Goal: Complete application form

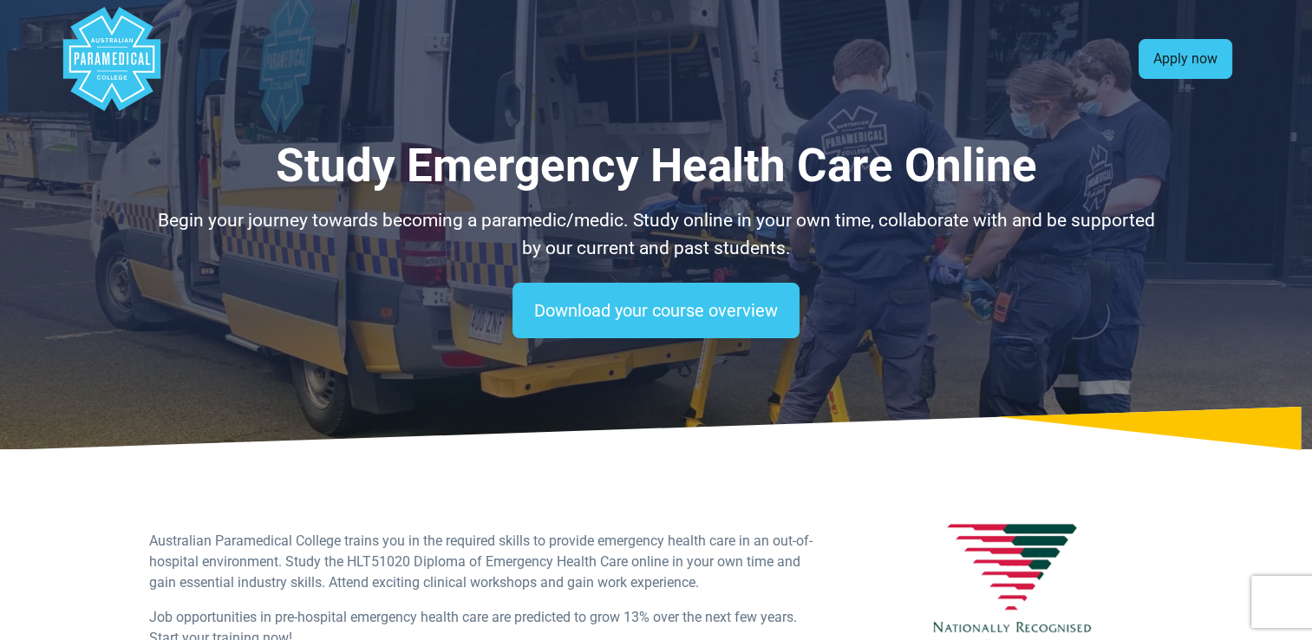
click at [1166, 54] on link "Apply now" at bounding box center [1185, 59] width 94 height 40
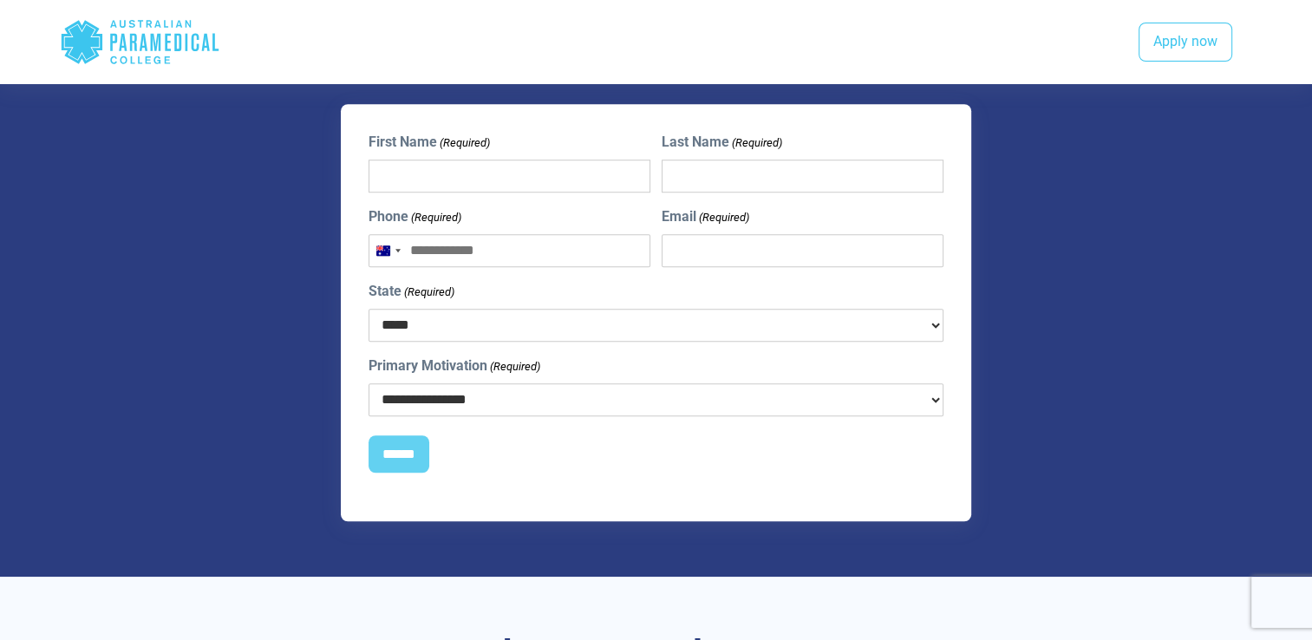
scroll to position [1347, 0]
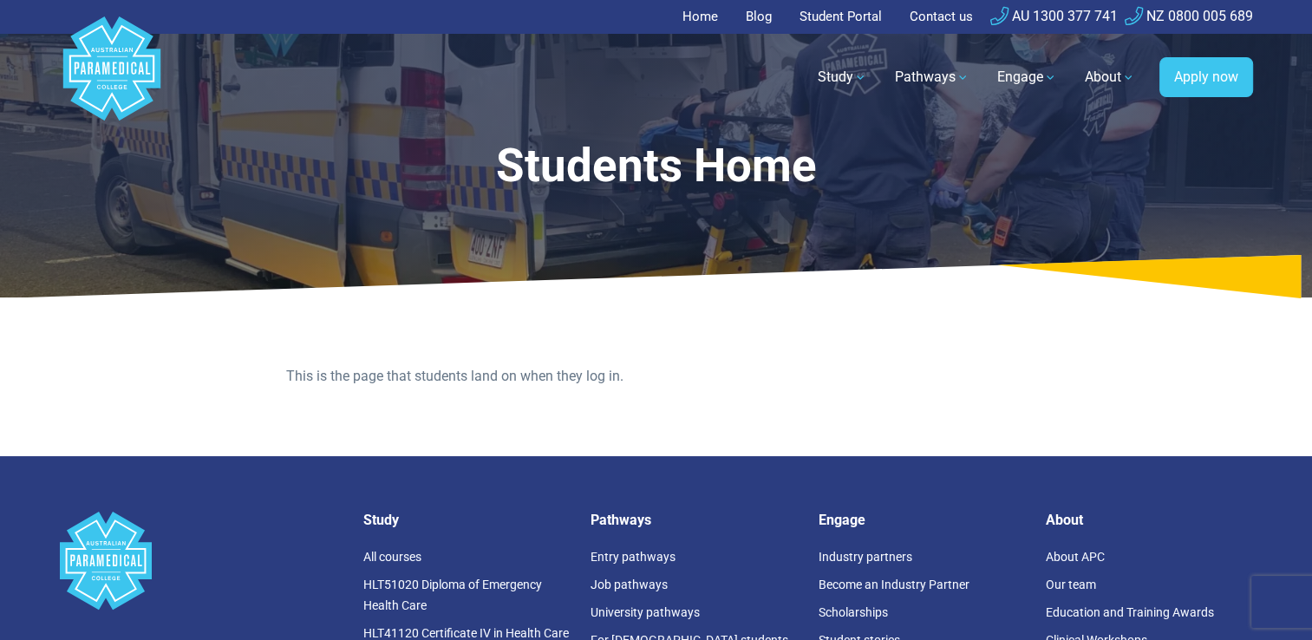
click at [852, 24] on link "Student Portal" at bounding box center [840, 17] width 103 height 34
